Goal: Task Accomplishment & Management: Manage account settings

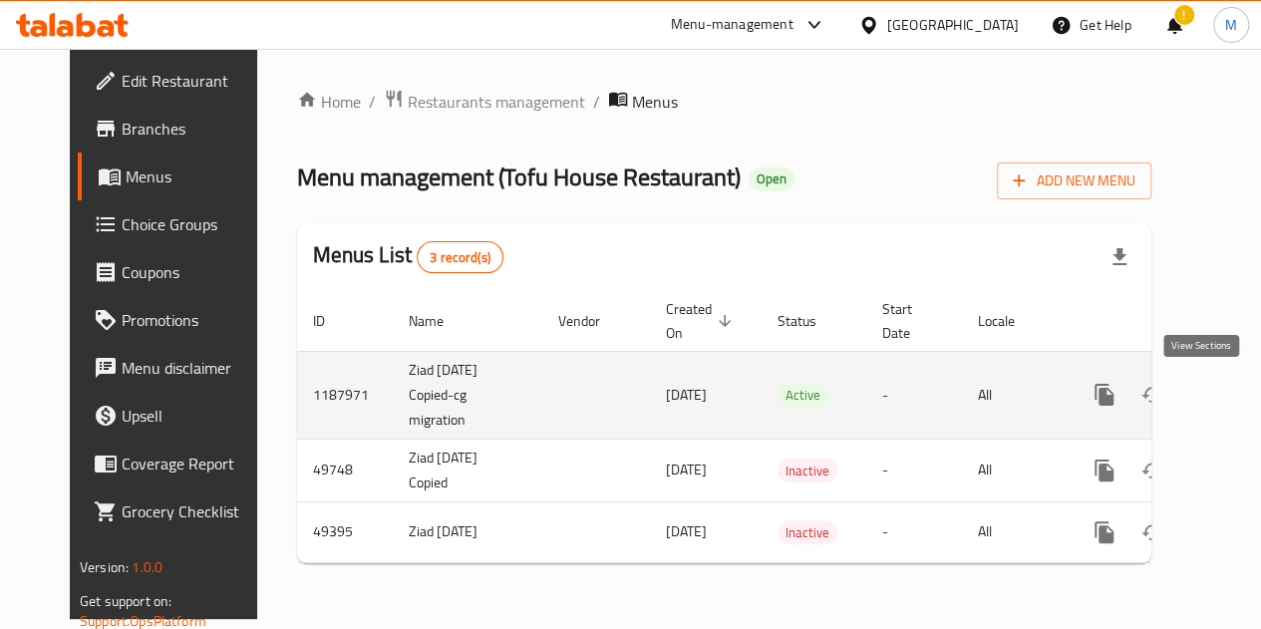
click at [1236, 387] on icon "enhanced table" at bounding box center [1248, 395] width 24 height 24
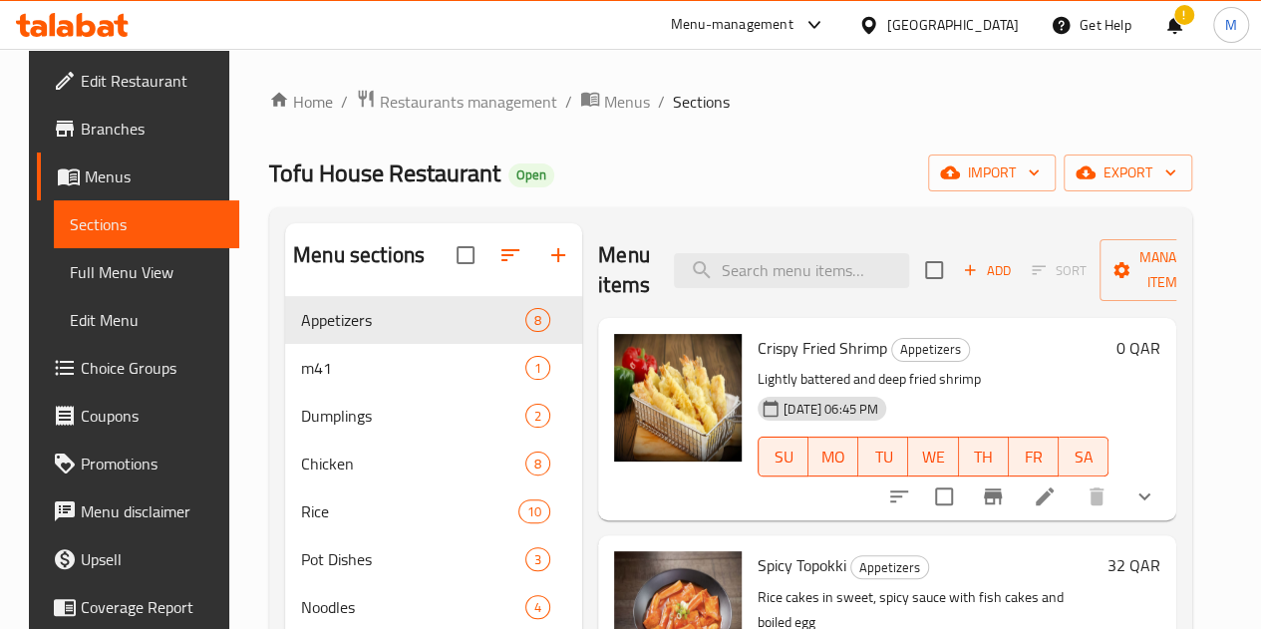
scroll to position [34, 0]
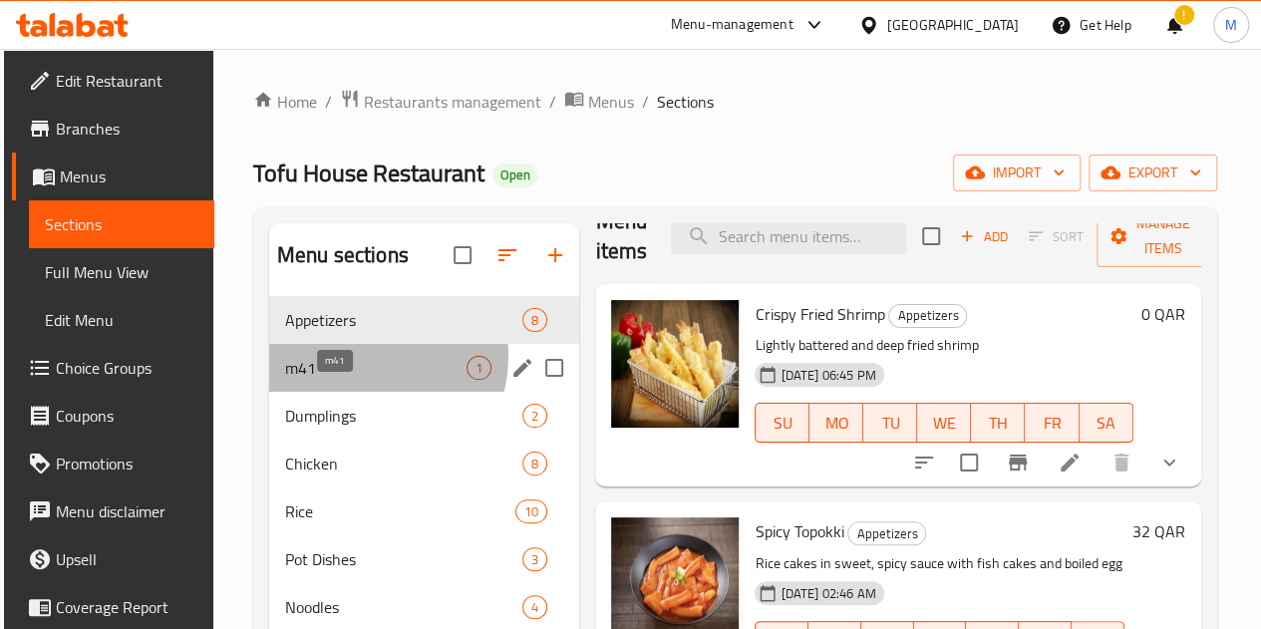
click at [363, 380] on span "m41" at bounding box center [375, 368] width 181 height 24
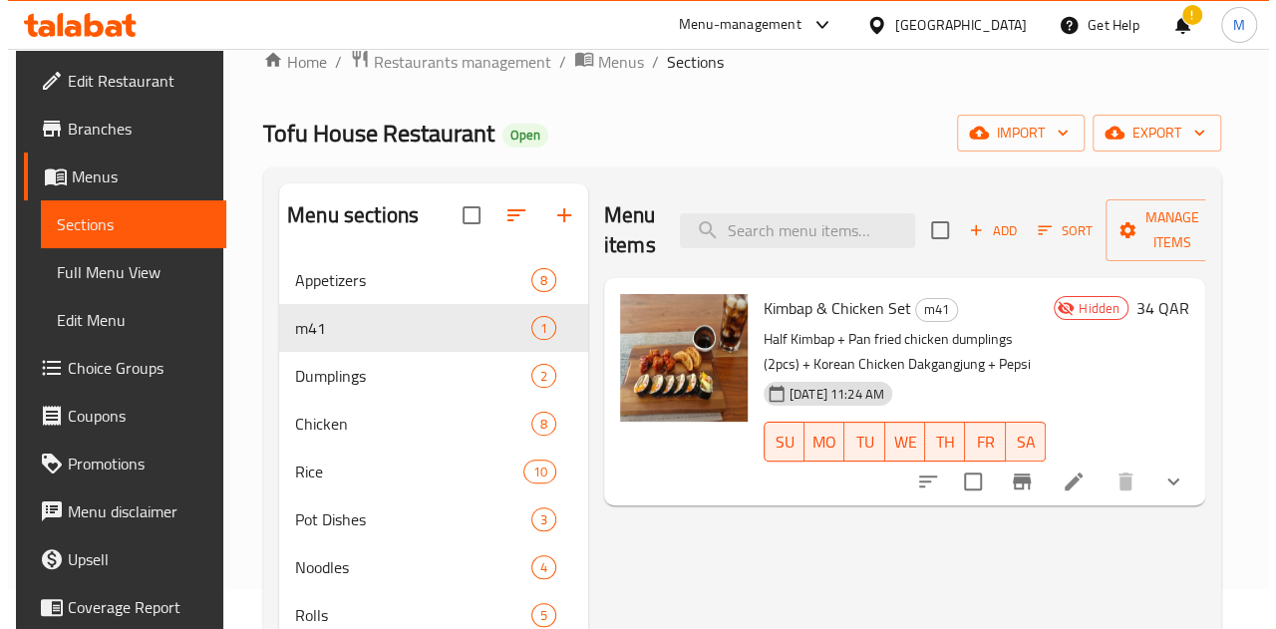
scroll to position [42, 0]
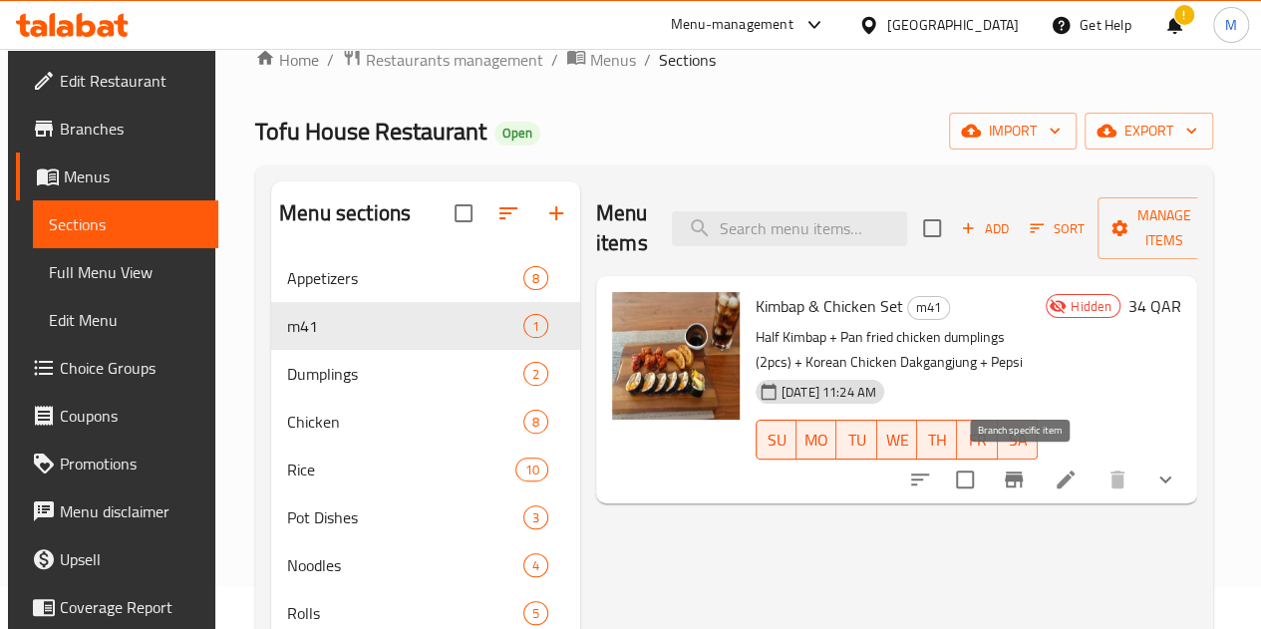
click at [1025, 483] on icon "Branch-specific-item" at bounding box center [1014, 479] width 24 height 24
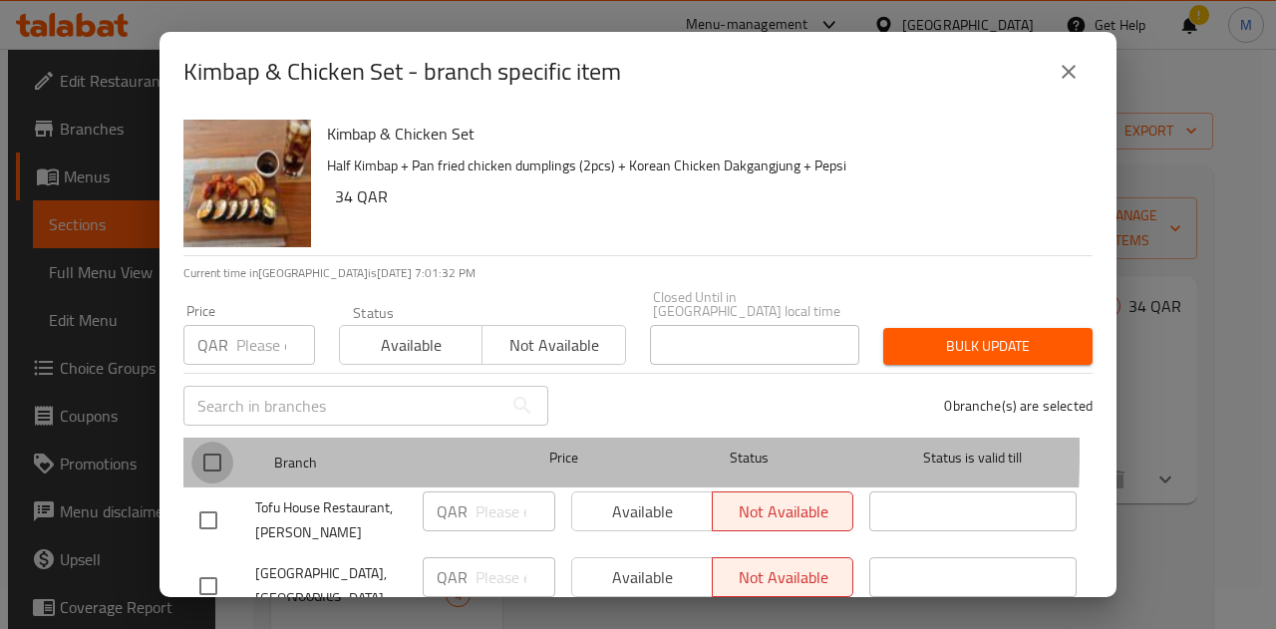
click at [214, 441] on input "checkbox" at bounding box center [212, 462] width 42 height 42
checkbox input "true"
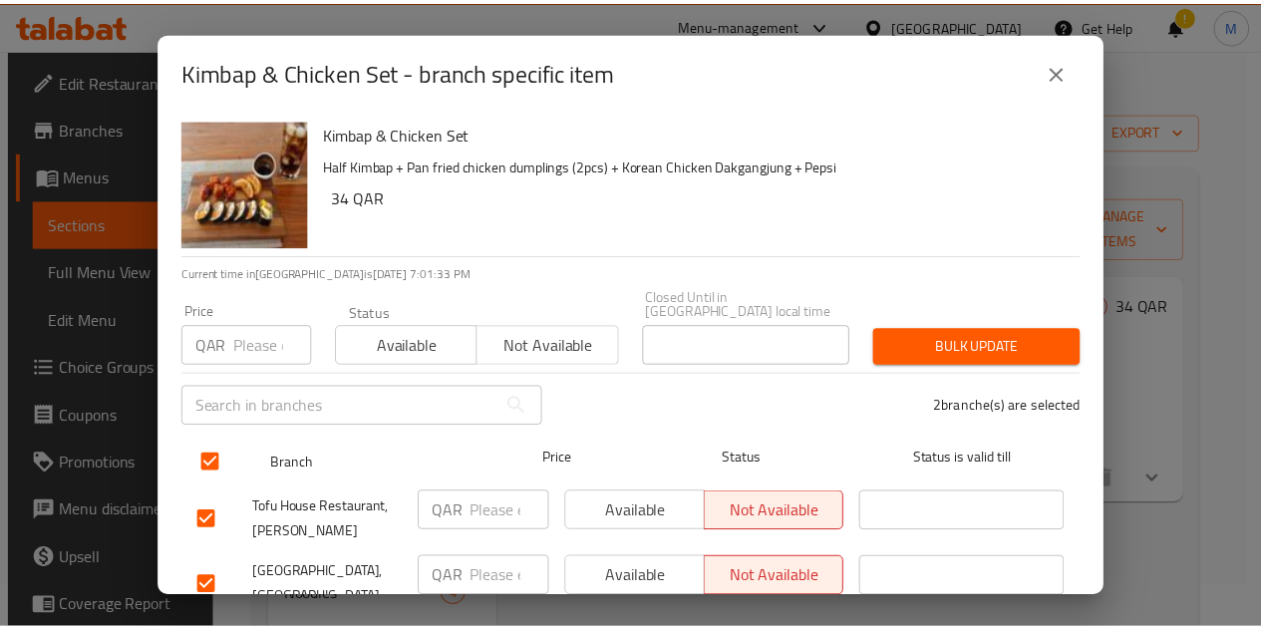
scroll to position [60, 0]
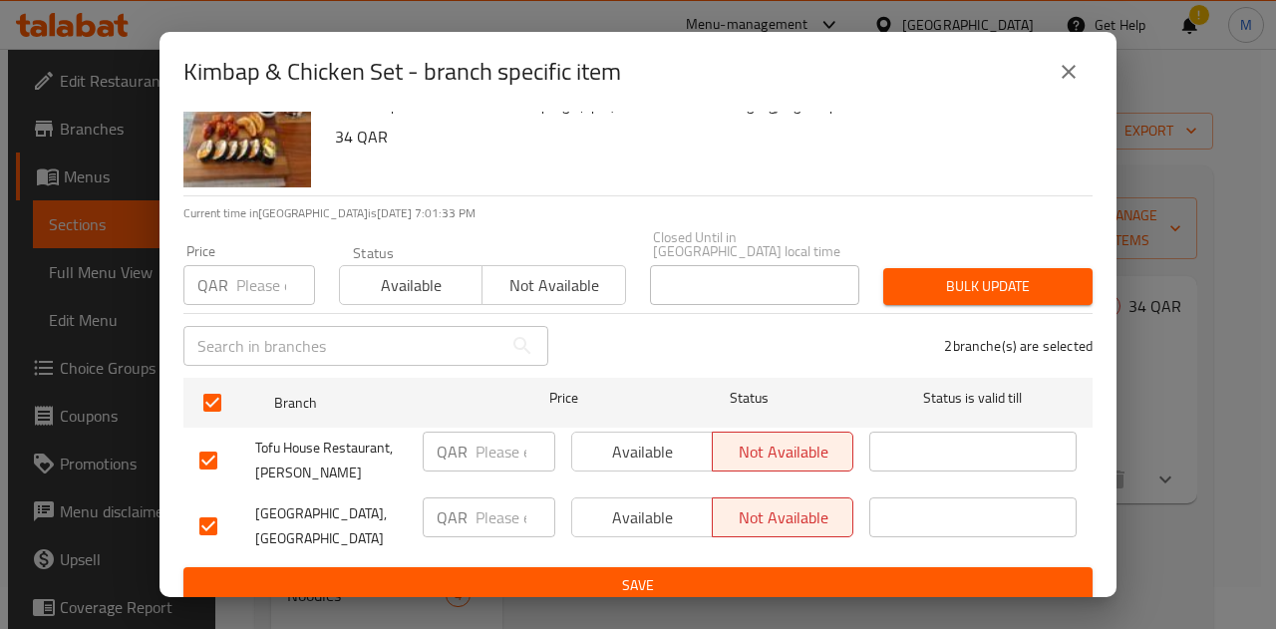
click at [209, 507] on input "checkbox" at bounding box center [208, 526] width 42 height 42
checkbox input "false"
click at [1059, 64] on icon "close" at bounding box center [1068, 72] width 24 height 24
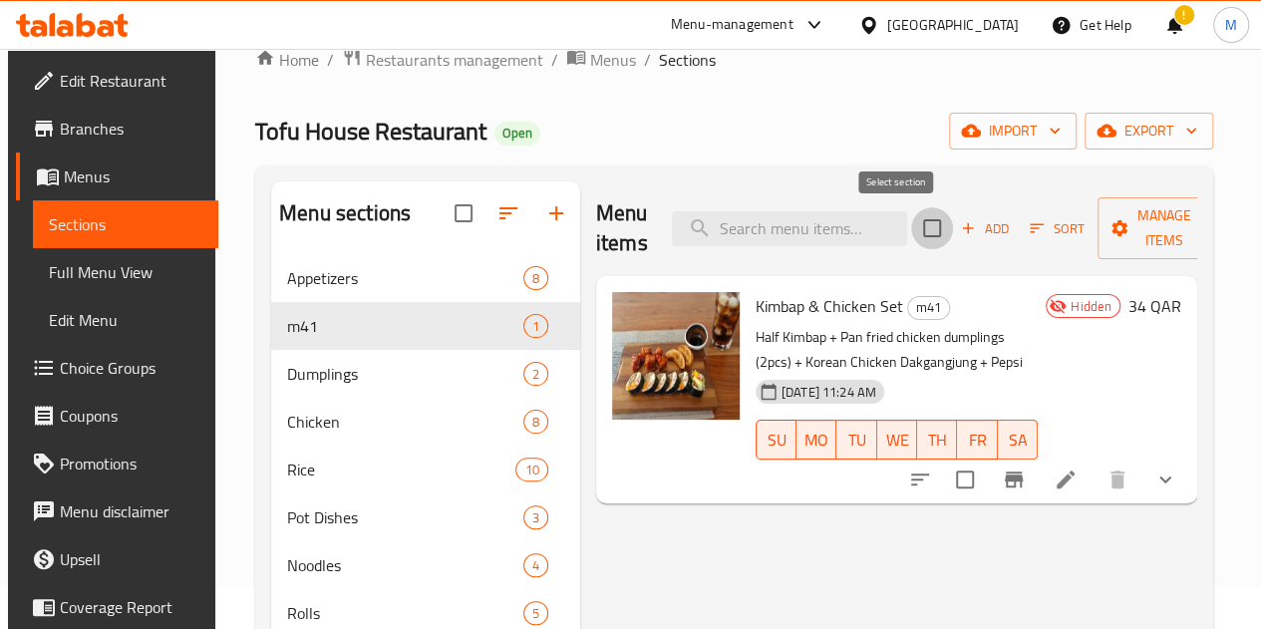
click at [911, 234] on input "checkbox" at bounding box center [932, 228] width 42 height 42
checkbox input "true"
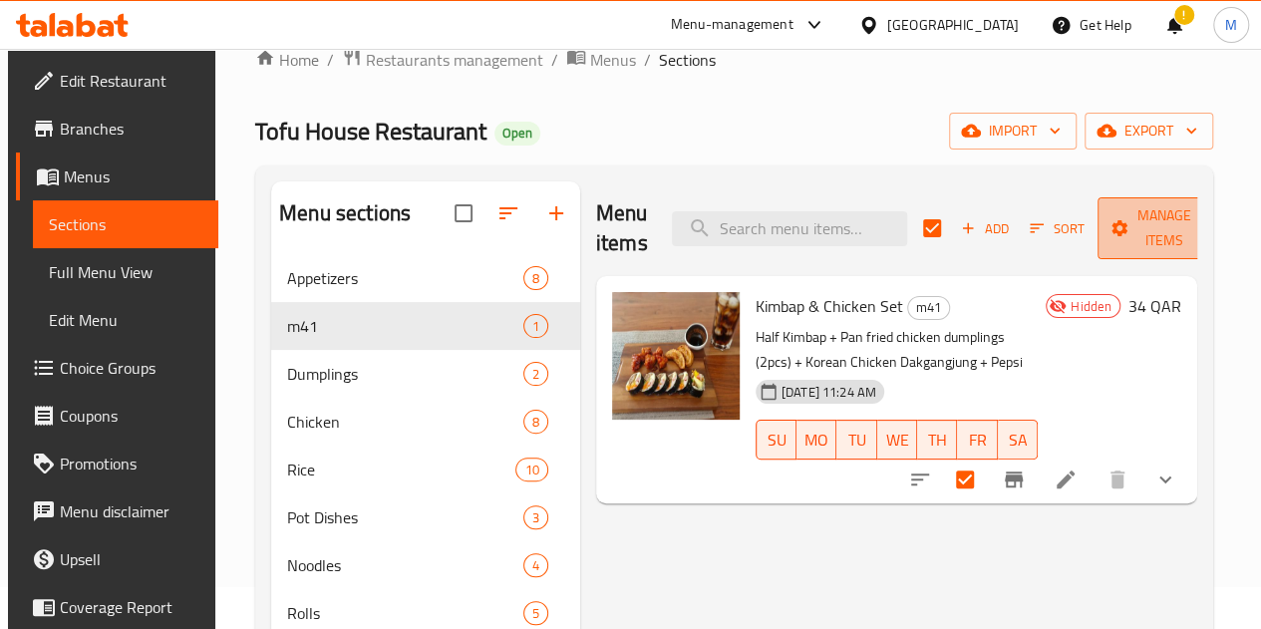
click at [1134, 238] on span "Manage items" at bounding box center [1164, 228] width 102 height 50
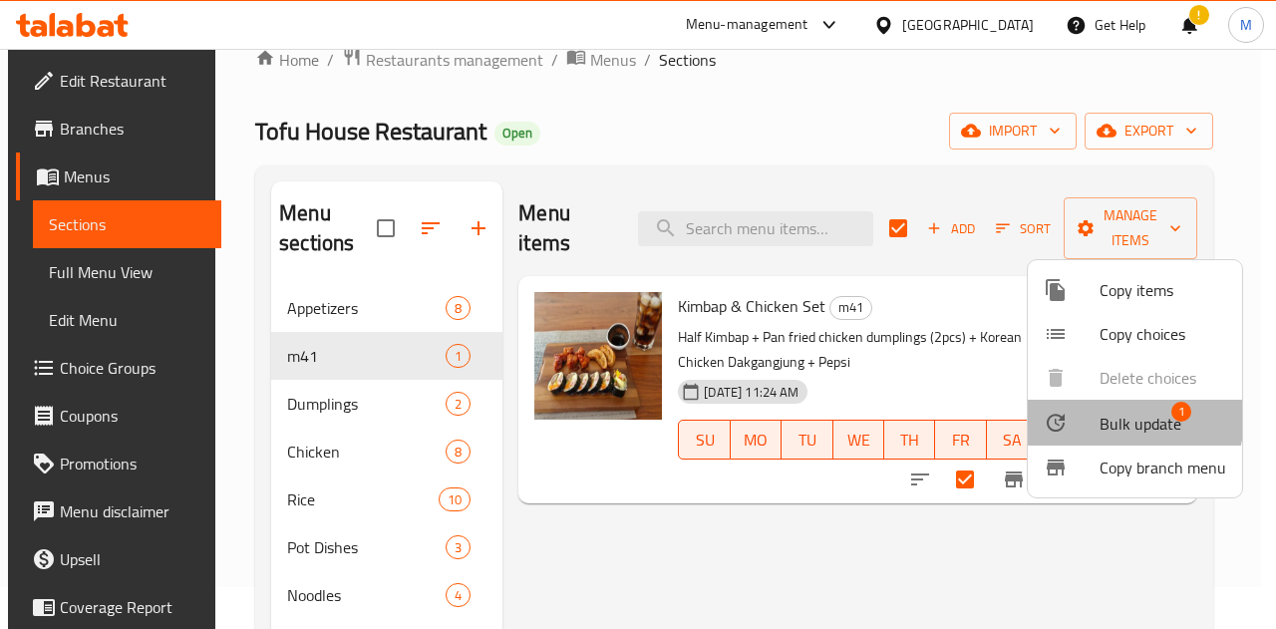
click at [1120, 418] on span "Bulk update" at bounding box center [1140, 424] width 82 height 24
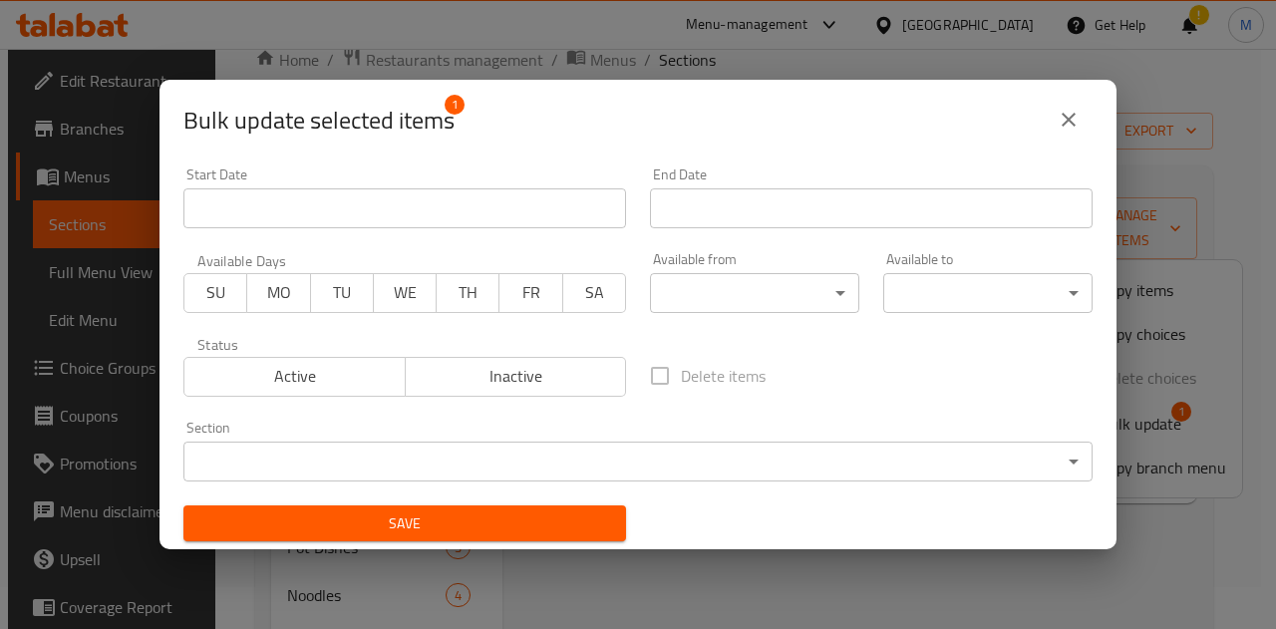
click at [307, 374] on span "Active" at bounding box center [294, 376] width 205 height 29
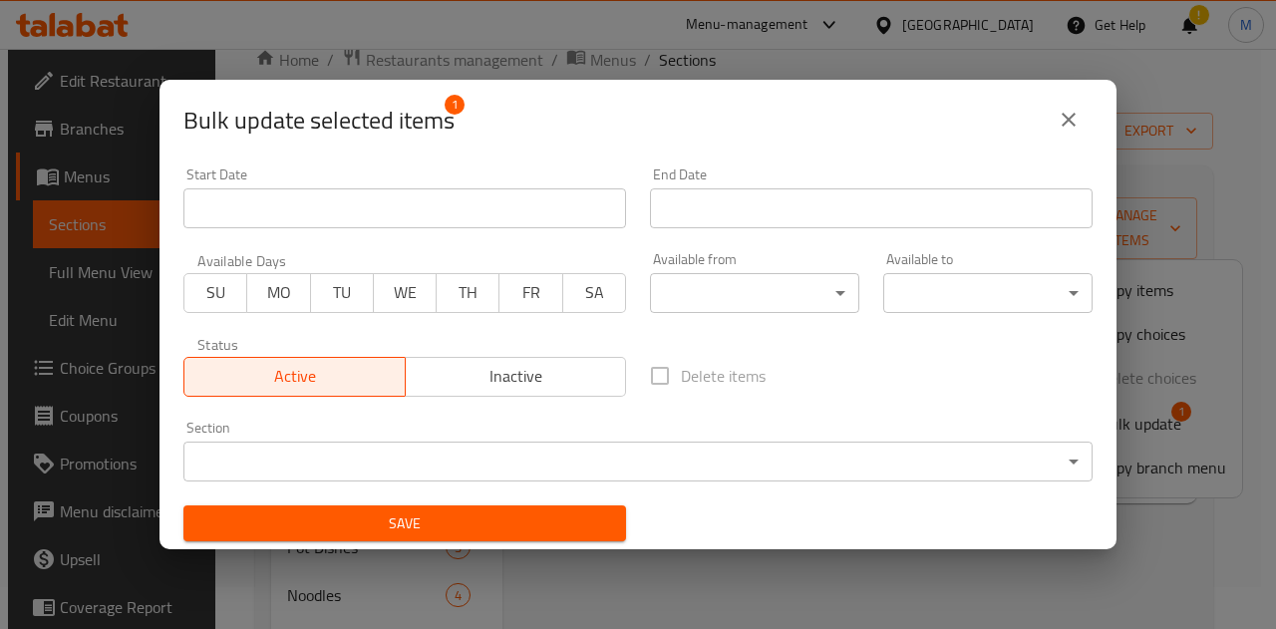
click at [374, 521] on span "Save" at bounding box center [404, 523] width 411 height 25
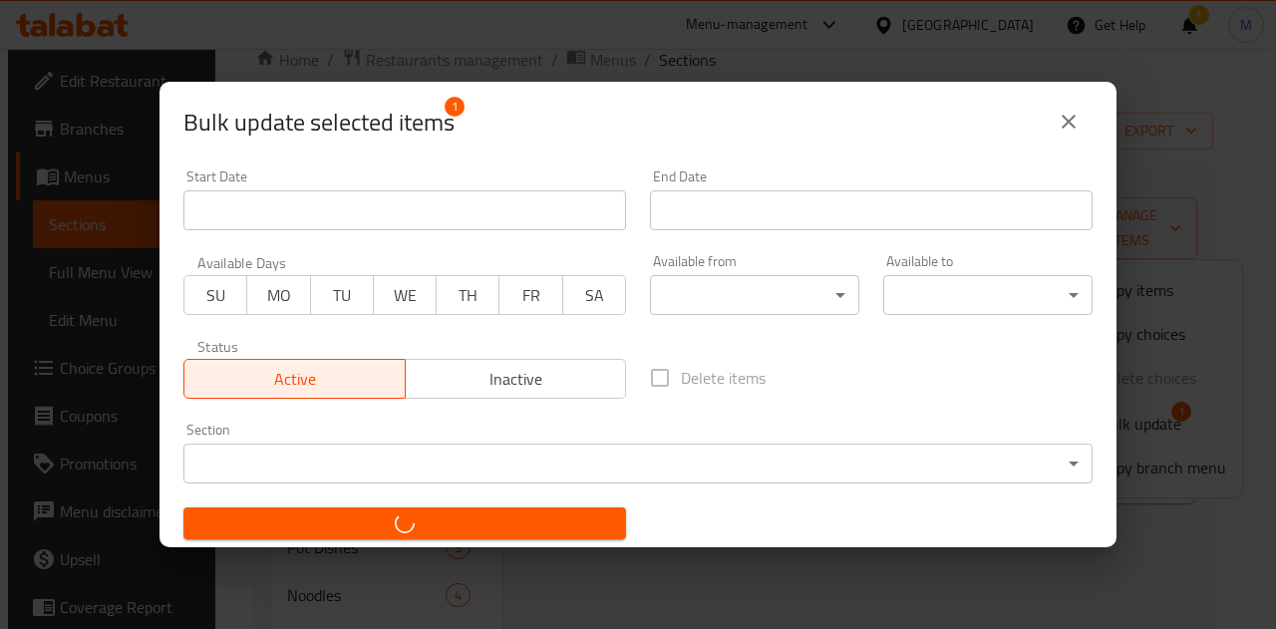
checkbox input "false"
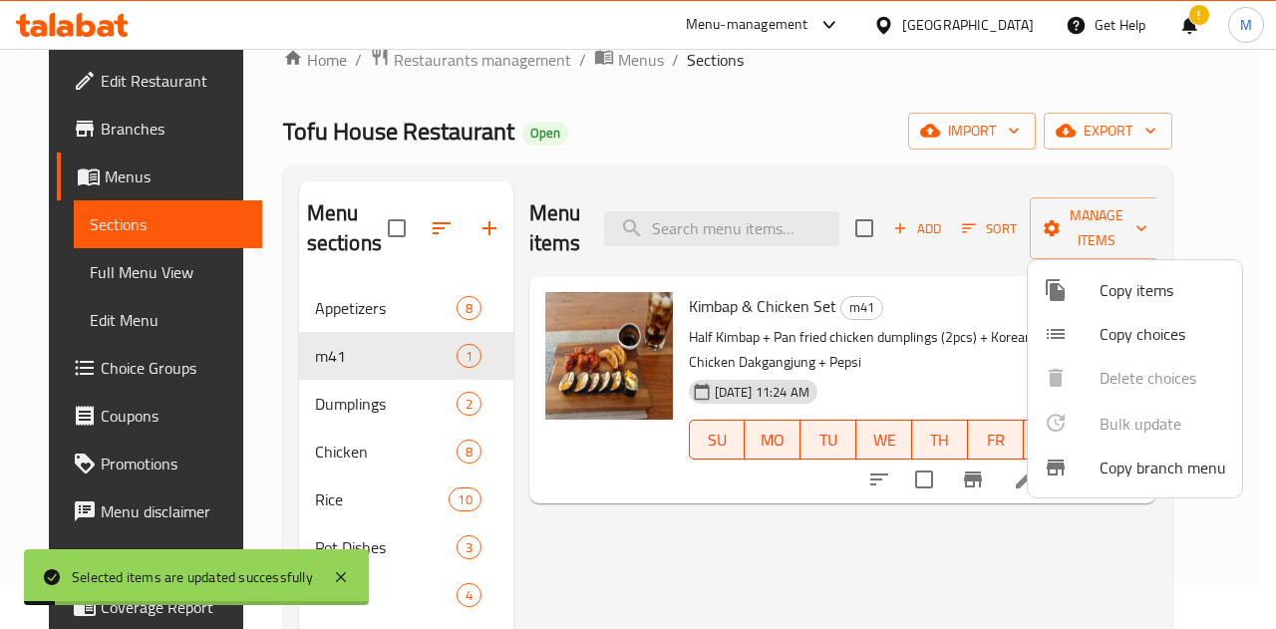
click at [846, 553] on div at bounding box center [638, 314] width 1276 height 629
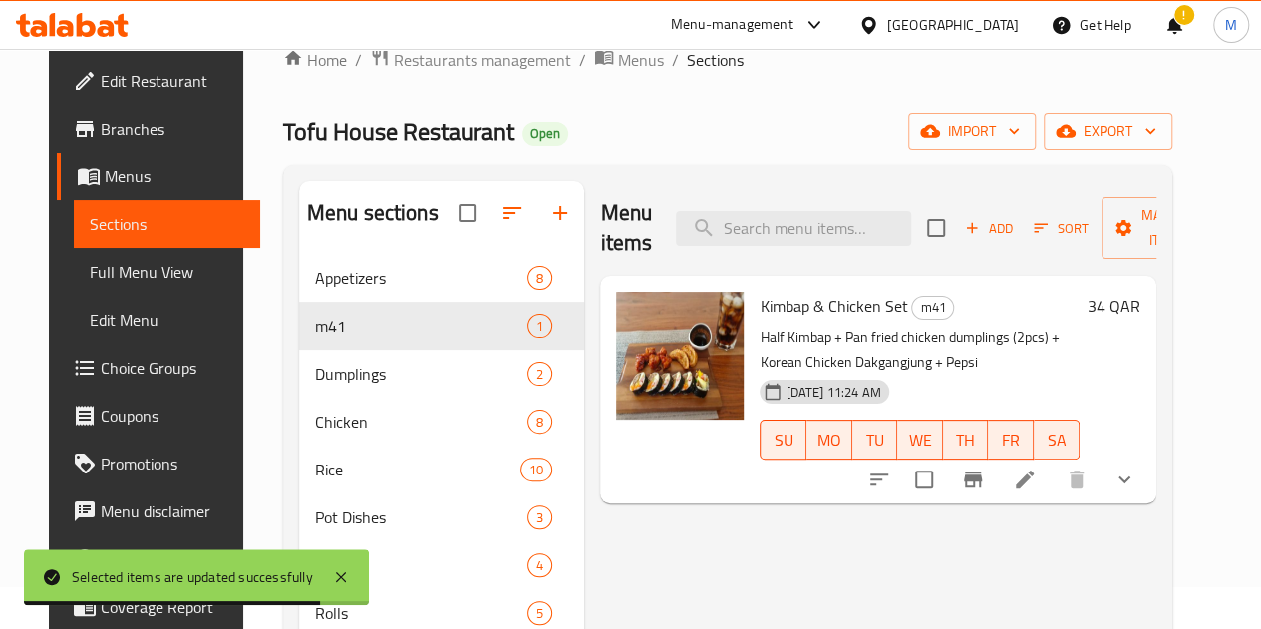
click at [846, 553] on div "Menu items Add Sort Manage items Kimbap & Chicken Set m41 Half Kimbap + Pan fri…" at bounding box center [869, 495] width 571 height 629
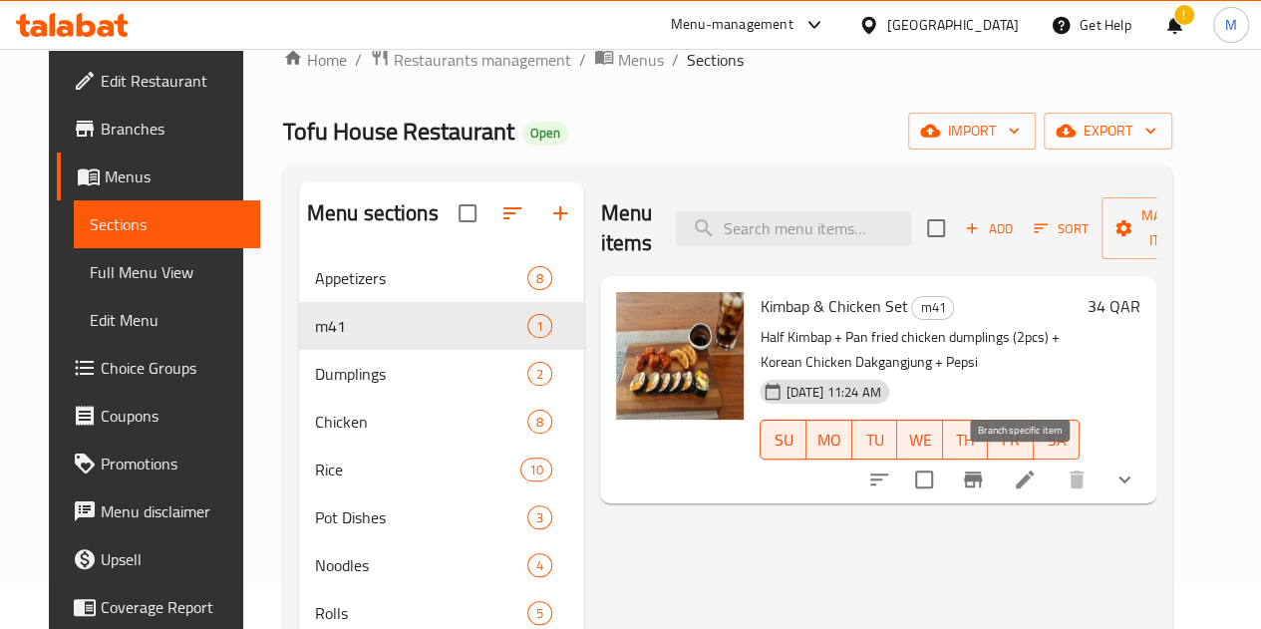
click at [982, 483] on icon "Branch-specific-item" at bounding box center [973, 479] width 18 height 16
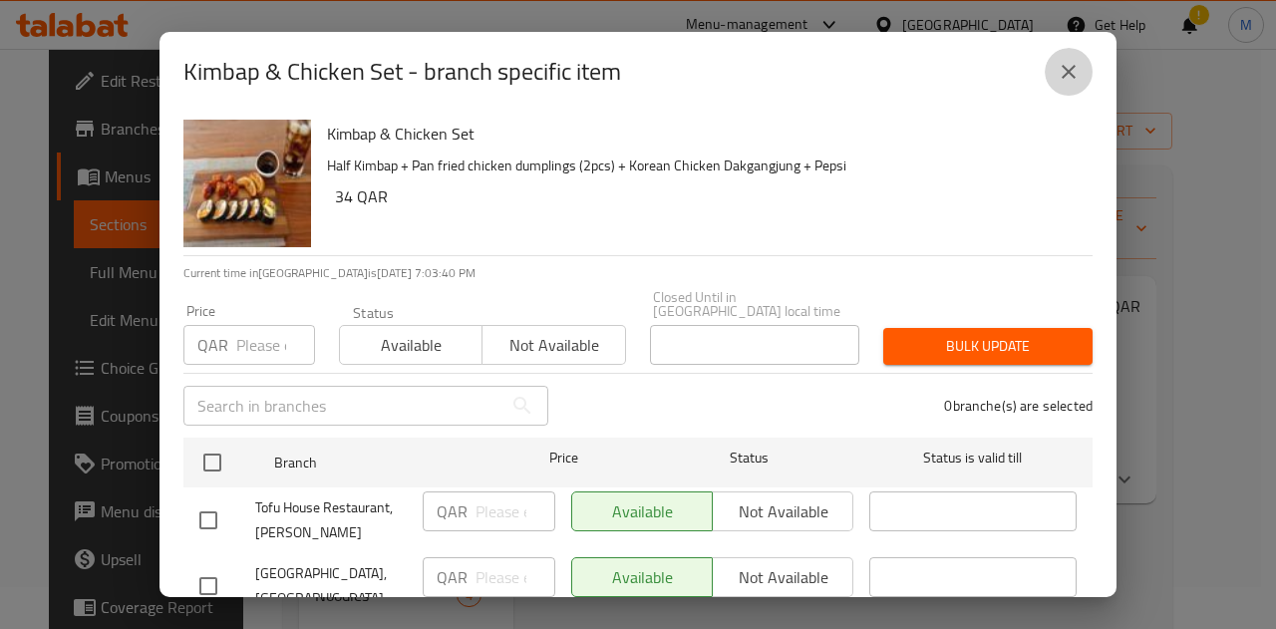
click at [1066, 76] on icon "close" at bounding box center [1068, 72] width 24 height 24
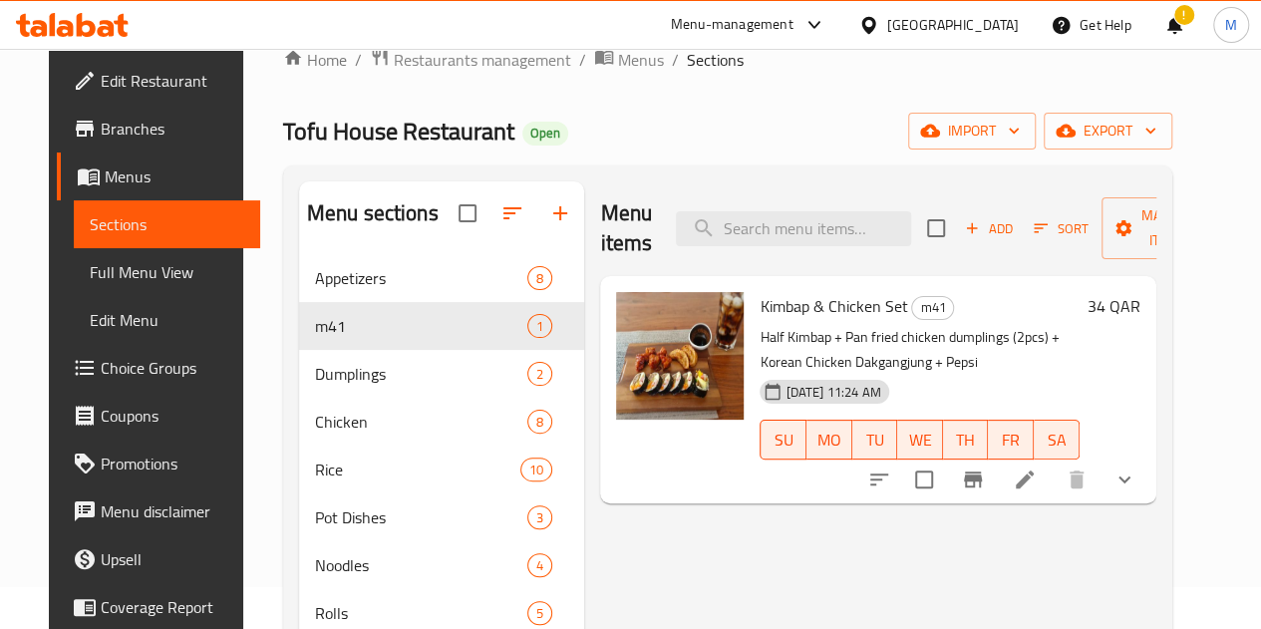
click at [949, 455] on button "Branch-specific-item" at bounding box center [973, 479] width 48 height 48
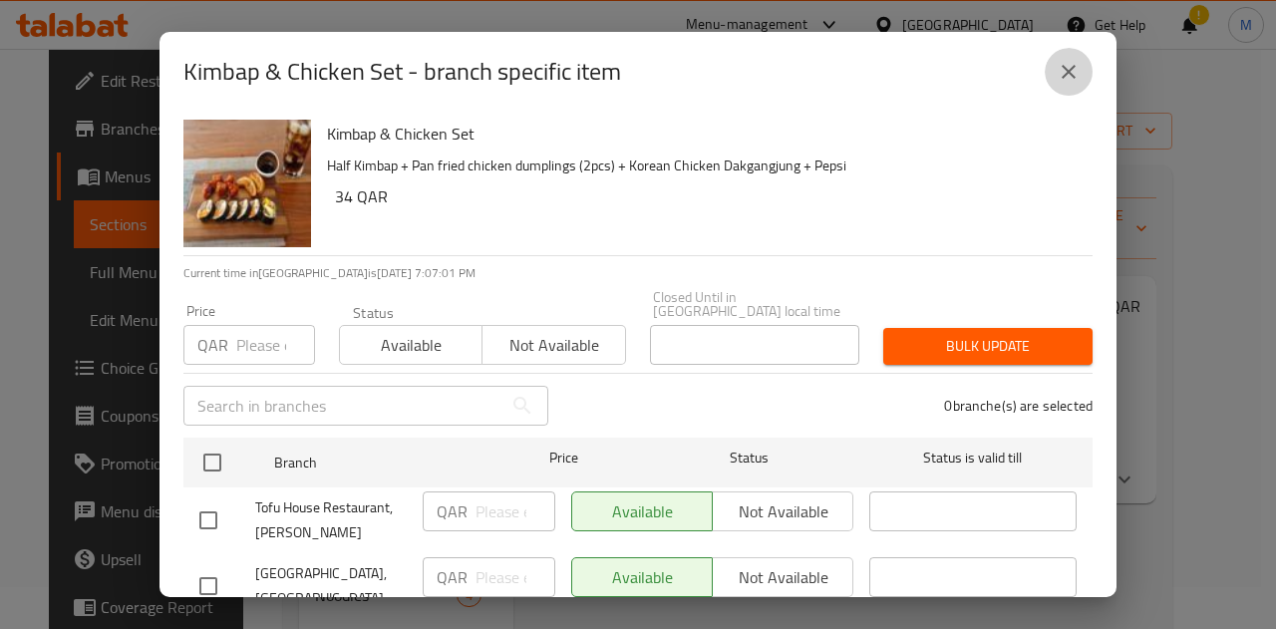
click at [1068, 81] on icon "close" at bounding box center [1068, 72] width 24 height 24
